Goal: Task Accomplishment & Management: Manage account settings

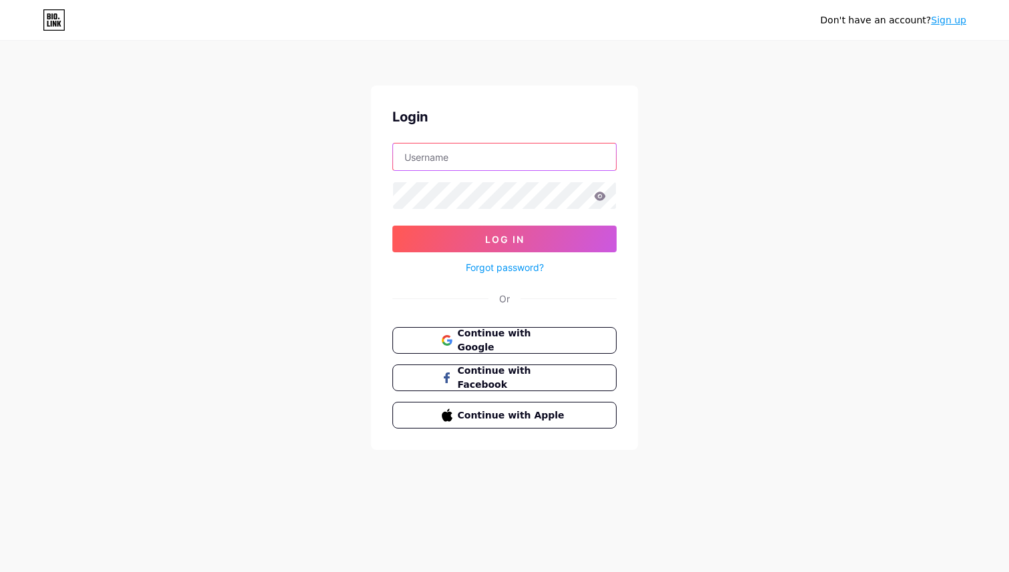
click at [489, 162] on input "text" at bounding box center [504, 157] width 223 height 27
click at [501, 142] on div "Login Log In Forgot password? Or Continue with Google Continue with Facebook Co…" at bounding box center [504, 267] width 267 height 364
click at [501, 152] on input "text" at bounding box center [504, 157] width 223 height 27
click at [541, 167] on input "text" at bounding box center [504, 157] width 223 height 27
paste input "[URL][DOMAIN_NAME]"
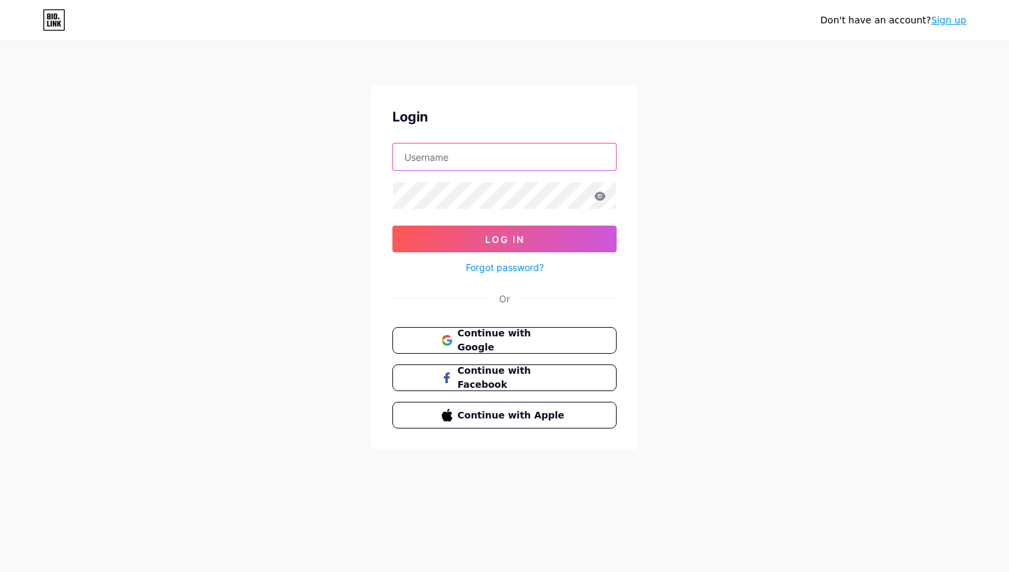
type input "[URL][DOMAIN_NAME]"
type input "o"
type input "[EMAIL_ADDRESS][DOMAIN_NAME]"
click at [393, 226] on button "Log In" at bounding box center [505, 239] width 224 height 27
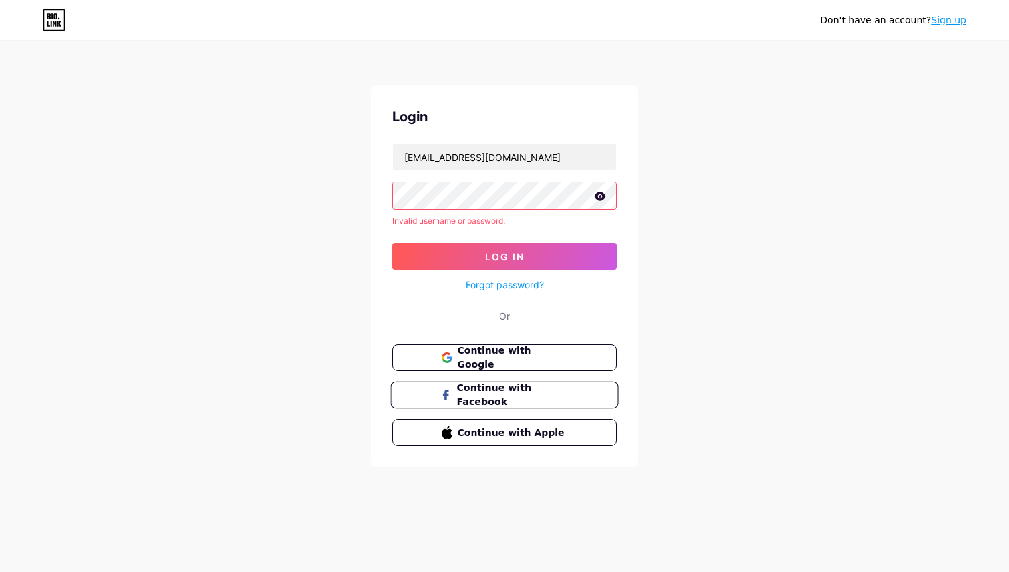
click at [575, 386] on button "Continue with Facebook" at bounding box center [505, 395] width 228 height 27
